Goal: Navigation & Orientation: Understand site structure

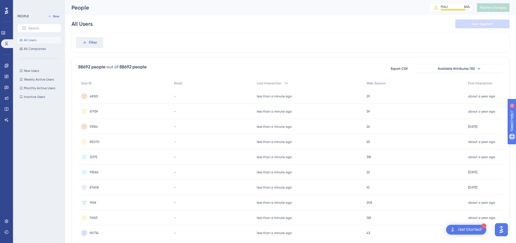
click at [96, 96] on span "48163" at bounding box center [94, 96] width 8 height 4
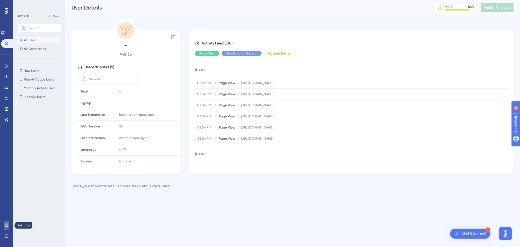
click at [9, 226] on link at bounding box center [6, 225] width 4 height 9
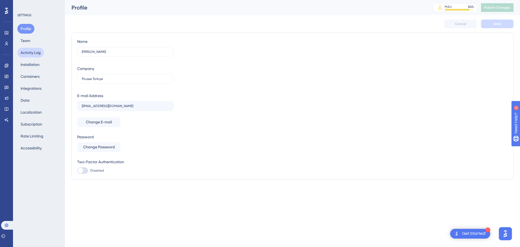
click at [38, 52] on button "Activity Log" at bounding box center [30, 53] width 27 height 10
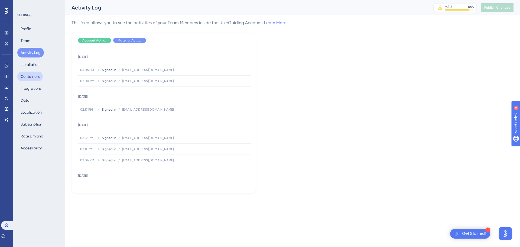
click at [31, 78] on button "Containers" at bounding box center [29, 77] width 25 height 10
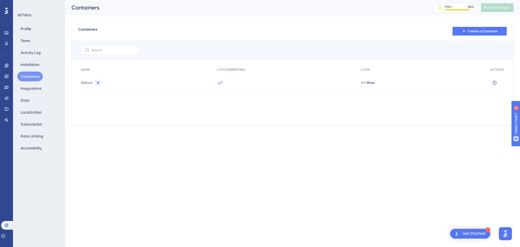
click at [18, 97] on div "Profile Team Activity Log Installation Containers Integrations Data Localizatio…" at bounding box center [39, 88] width 44 height 129
click at [23, 98] on button "Data" at bounding box center [24, 100] width 15 height 10
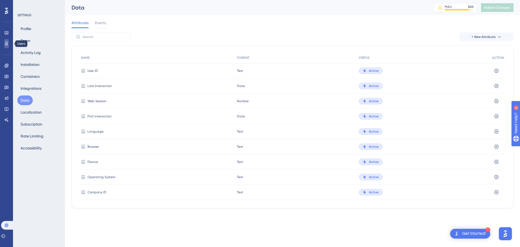
click at [4, 43] on link at bounding box center [6, 43] width 4 height 9
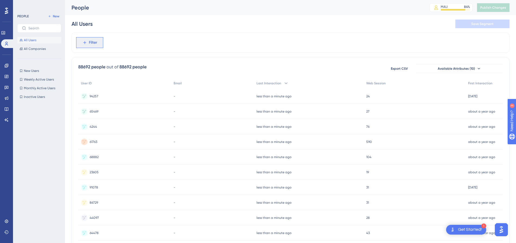
click at [101, 44] on button "Filter" at bounding box center [89, 42] width 27 height 11
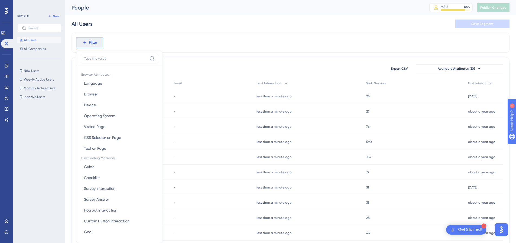
scroll to position [18, 0]
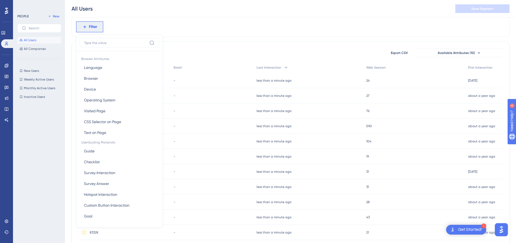
click at [206, 24] on div "Filter Browser Attributes Language Language Browser Browser Device Device Opera…" at bounding box center [291, 27] width 438 height 20
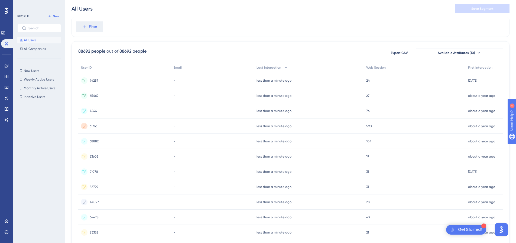
click at [95, 81] on span "94257" at bounding box center [94, 80] width 9 height 4
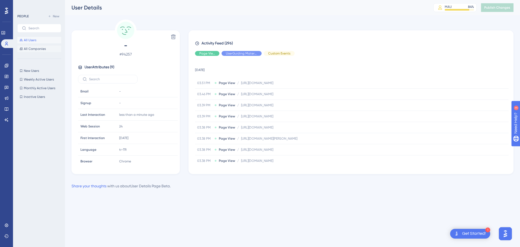
click at [30, 50] on span "All Companies" at bounding box center [35, 49] width 22 height 4
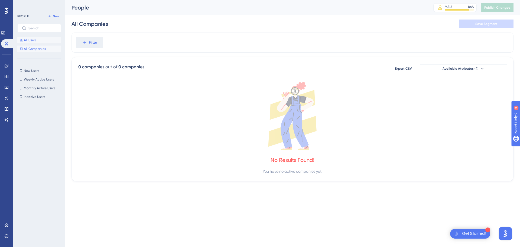
click at [28, 40] on span "All Users" at bounding box center [30, 40] width 12 height 4
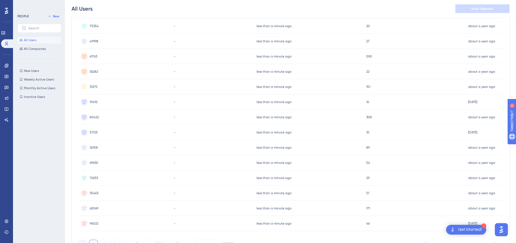
scroll to position [193, 0]
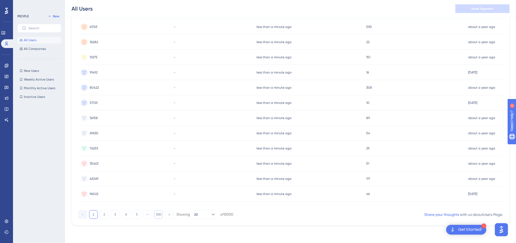
click at [162, 216] on button "500" at bounding box center [158, 214] width 9 height 9
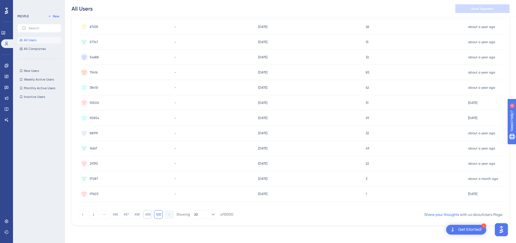
click at [151, 215] on button "499" at bounding box center [147, 214] width 9 height 9
click at [140, 215] on button "498" at bounding box center [137, 214] width 9 height 9
click at [131, 215] on div "1 ⋯ 496 497 498 499 500 Showing 20 of 10000" at bounding box center [155, 214] width 155 height 9
click at [130, 215] on button "497" at bounding box center [126, 214] width 9 height 9
click at [115, 215] on button "496" at bounding box center [115, 214] width 9 height 9
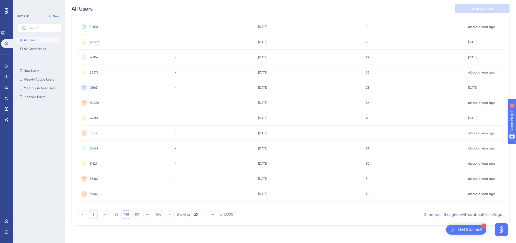
click at [97, 214] on button "1" at bounding box center [93, 214] width 9 height 9
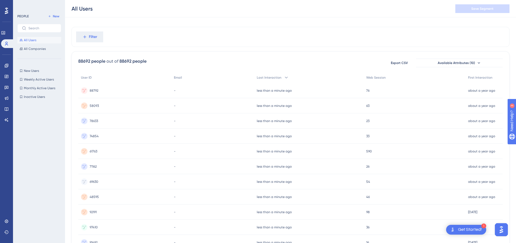
scroll to position [0, 0]
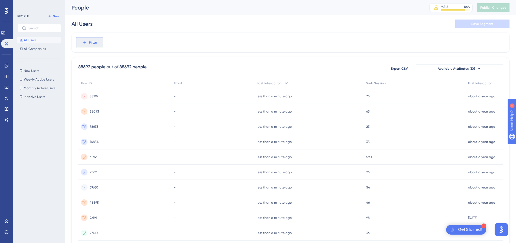
click at [99, 43] on button "Filter" at bounding box center [89, 42] width 27 height 11
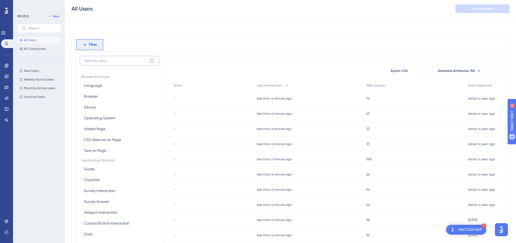
scroll to position [25, 0]
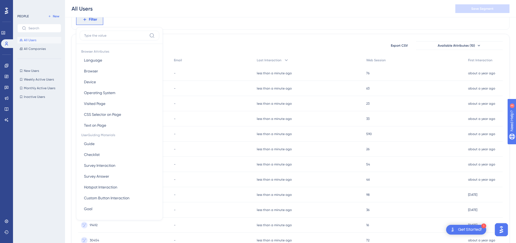
click at [162, 20] on div "Filter Browser Attributes Language Language Browser Browser Device Device Opera…" at bounding box center [291, 19] width 438 height 20
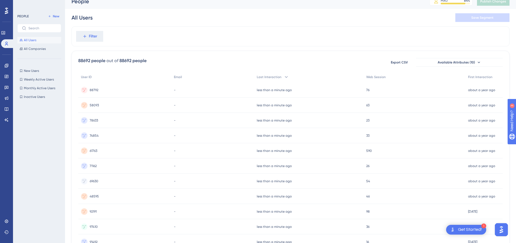
scroll to position [0, 0]
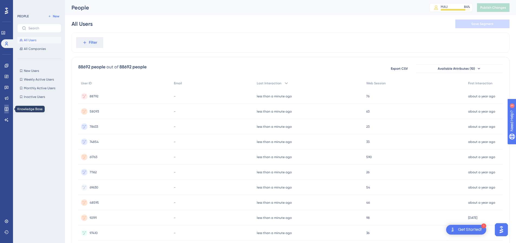
click at [8, 108] on icon at bounding box center [7, 109] width 4 height 4
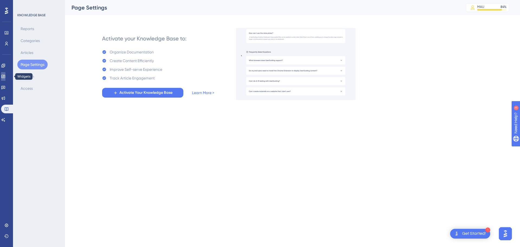
click at [5, 77] on icon at bounding box center [3, 76] width 4 height 3
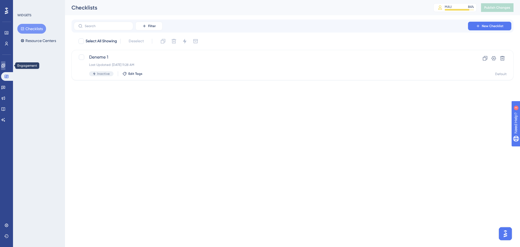
click at [5, 64] on icon at bounding box center [3, 65] width 4 height 4
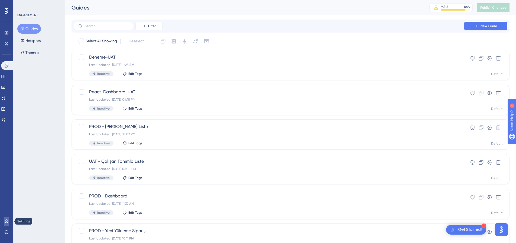
click at [8, 224] on link at bounding box center [6, 221] width 4 height 9
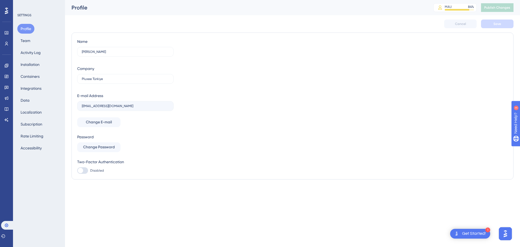
click at [40, 41] on div "Profile Team Activity Log Installation Containers Integrations Data Localizatio…" at bounding box center [39, 88] width 44 height 129
click at [27, 41] on button "Team" at bounding box center [25, 41] width 16 height 10
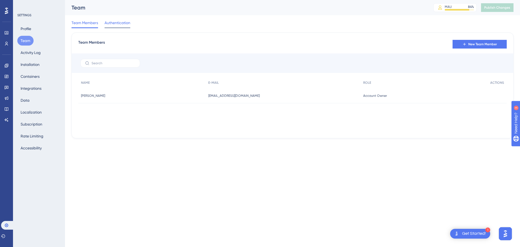
click at [125, 26] on div "Authentication" at bounding box center [118, 24] width 26 height 9
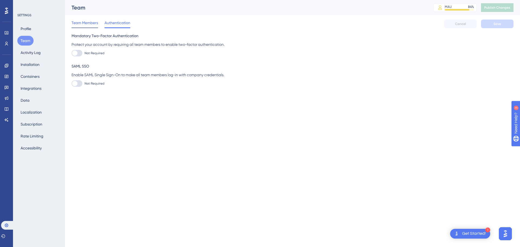
click at [91, 25] on span "Team Members" at bounding box center [85, 23] width 27 height 7
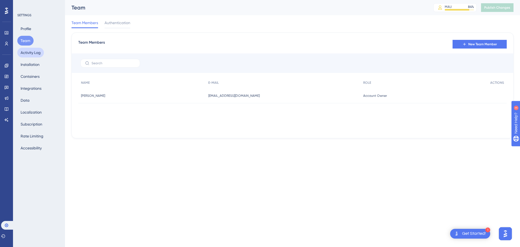
click at [36, 53] on button "Activity Log" at bounding box center [30, 53] width 27 height 10
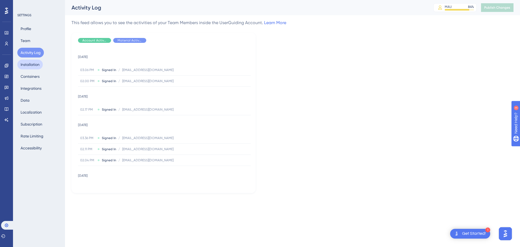
click at [25, 62] on button "Installation" at bounding box center [29, 65] width 25 height 10
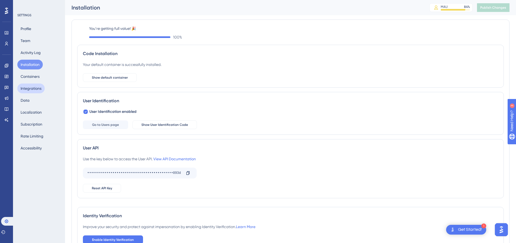
click at [37, 86] on button "Integrations" at bounding box center [30, 88] width 27 height 10
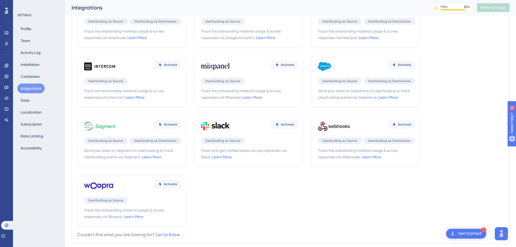
scroll to position [64, 0]
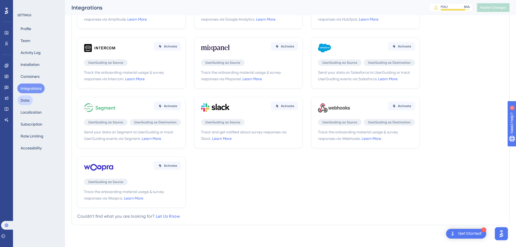
click at [27, 102] on button "Data" at bounding box center [24, 100] width 15 height 10
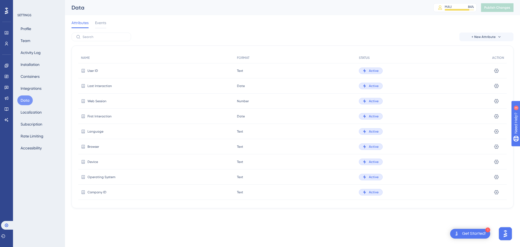
click at [94, 21] on div "Attributes Events" at bounding box center [89, 24] width 35 height 9
click at [101, 21] on span "Events" at bounding box center [100, 23] width 11 height 7
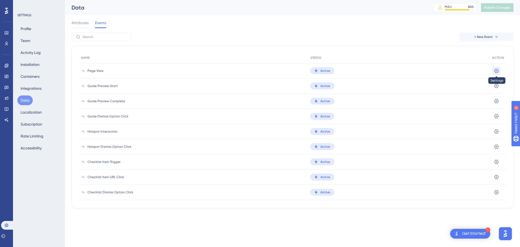
click at [498, 69] on icon at bounding box center [496, 70] width 5 height 5
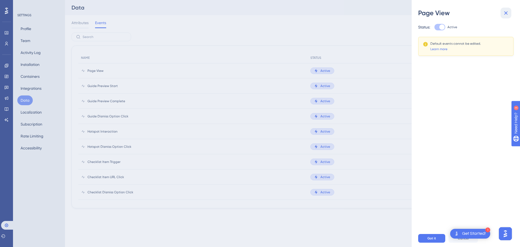
click at [509, 11] on icon at bounding box center [506, 13] width 7 height 7
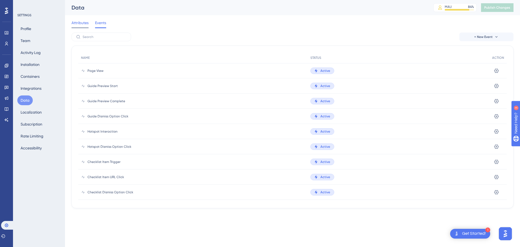
click at [80, 21] on span "Attributes" at bounding box center [80, 23] width 17 height 7
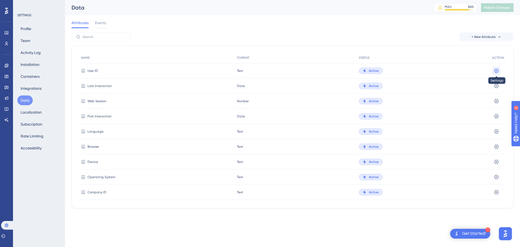
click at [497, 69] on icon at bounding box center [496, 70] width 5 height 5
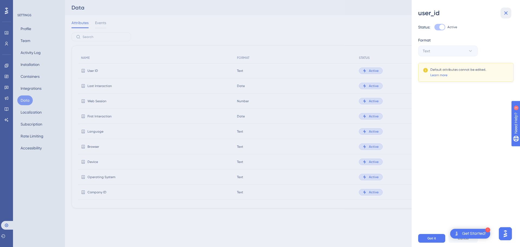
click at [508, 12] on icon at bounding box center [506, 13] width 7 height 7
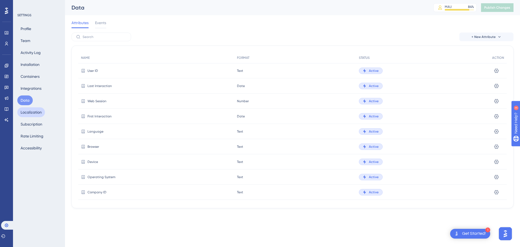
click at [35, 116] on button "Localization" at bounding box center [31, 112] width 28 height 10
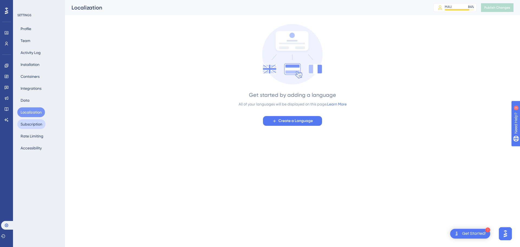
click at [34, 126] on button "Subscription" at bounding box center [31, 124] width 28 height 10
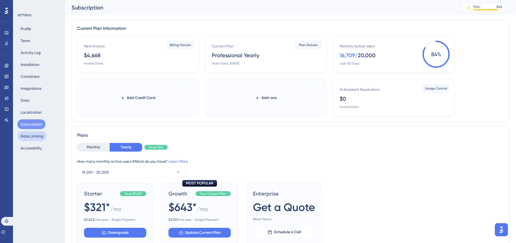
click at [36, 136] on button "Rate Limiting" at bounding box center [31, 136] width 29 height 10
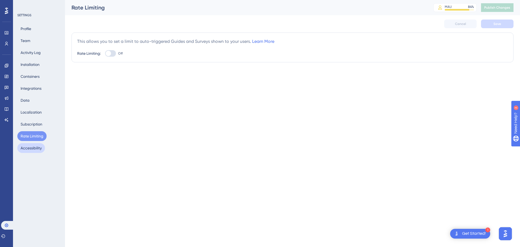
click at [27, 150] on button "Accessibility" at bounding box center [31, 148] width 28 height 10
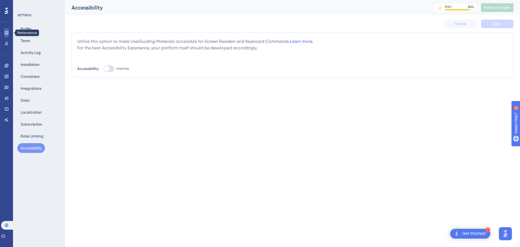
click at [9, 35] on link at bounding box center [6, 32] width 4 height 9
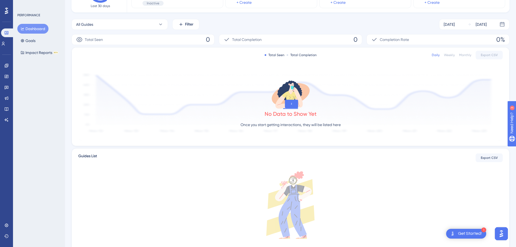
scroll to position [95, 0]
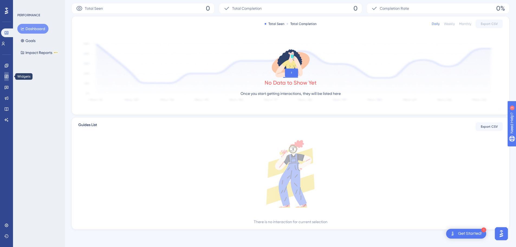
click at [8, 79] on link at bounding box center [6, 76] width 4 height 9
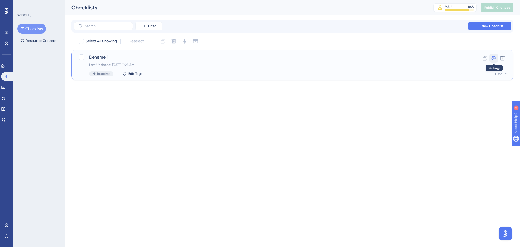
click at [495, 59] on icon at bounding box center [493, 58] width 5 height 5
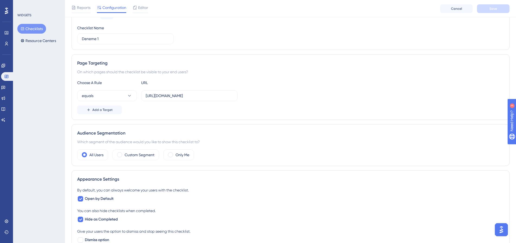
scroll to position [97, 0]
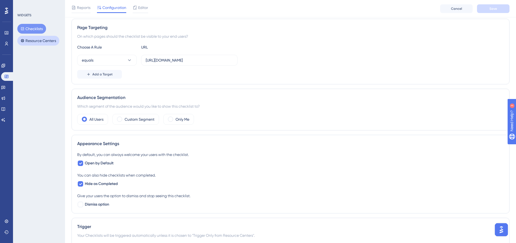
click at [30, 42] on button "Resource Centers" at bounding box center [38, 41] width 42 height 10
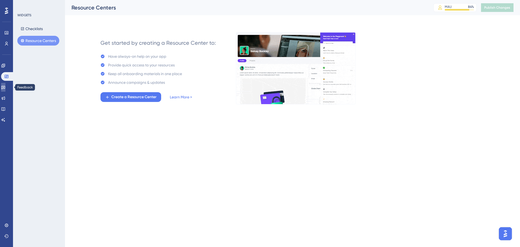
click at [5, 84] on link at bounding box center [3, 87] width 4 height 9
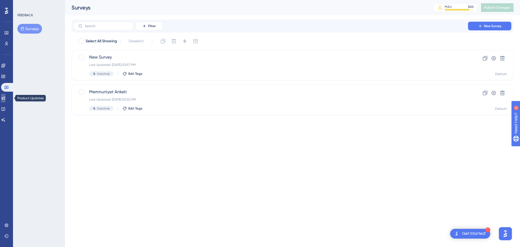
click at [5, 96] on link at bounding box center [3, 98] width 4 height 9
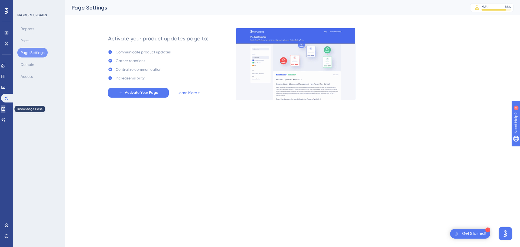
click at [5, 108] on icon at bounding box center [3, 109] width 4 height 4
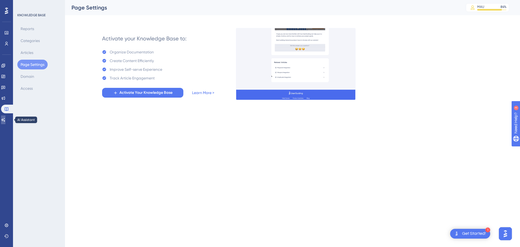
click at [5, 120] on icon at bounding box center [3, 120] width 4 height 4
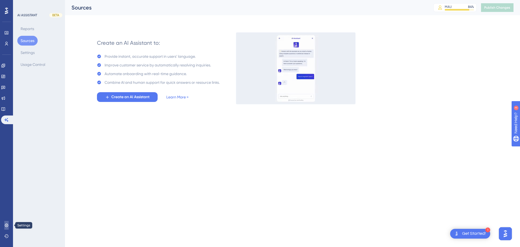
click at [4, 226] on icon at bounding box center [6, 225] width 4 height 4
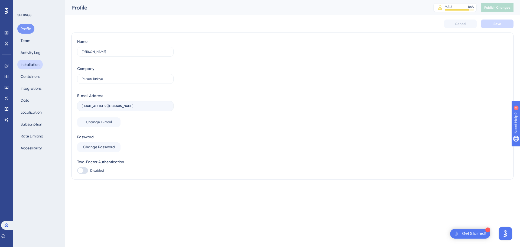
click at [38, 65] on button "Installation" at bounding box center [29, 65] width 25 height 10
